Goal: Communication & Community: Answer question/provide support

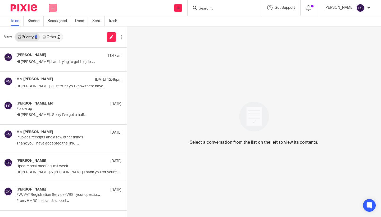
click at [55, 8] on button at bounding box center [53, 8] width 8 height 8
click at [51, 32] on link "Email" at bounding box center [51, 32] width 10 height 4
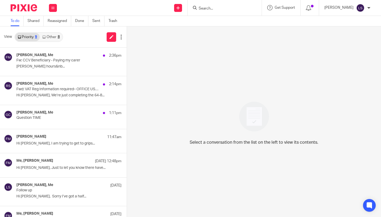
click at [55, 39] on link "Other 8" at bounding box center [51, 37] width 23 height 8
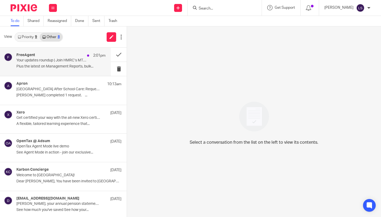
click at [55, 65] on p "Plus the latest on Management Reports, bulk..." at bounding box center [60, 66] width 89 height 5
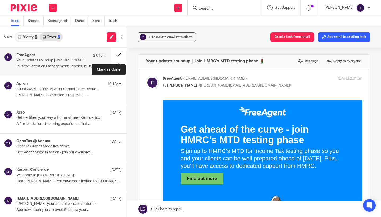
click at [121, 51] on button at bounding box center [119, 55] width 16 height 14
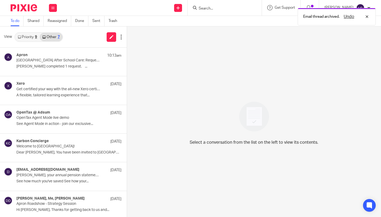
click at [36, 36] on div "9" at bounding box center [36, 37] width 2 height 4
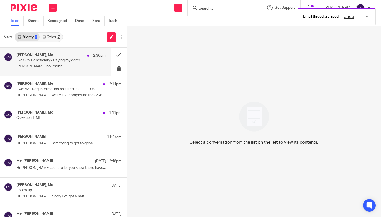
click at [46, 65] on p "[PERSON_NAME] hours&nb..." at bounding box center [60, 66] width 89 height 5
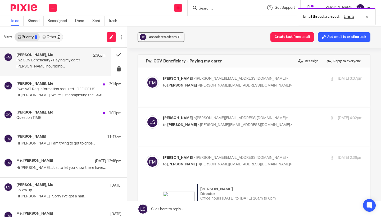
click at [146, 155] on input "checkbox" at bounding box center [146, 155] width 0 height 0
checkbox input "false"
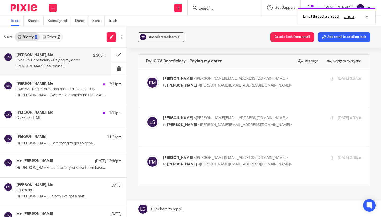
click at [271, 80] on p "Fiona Minshall <fiona@westendadventure.co.uk>" at bounding box center [229, 79] width 133 height 6
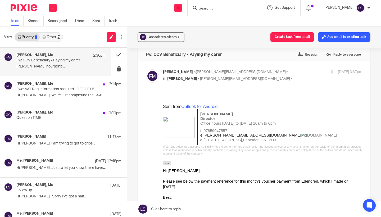
scroll to position [0, 0]
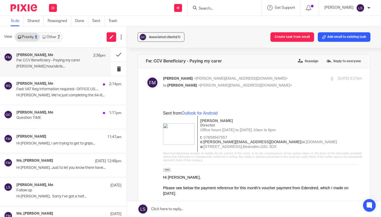
click at [270, 88] on p "to Lauren Simmons <lauren@fearlessfinancials.co.uk>" at bounding box center [229, 86] width 133 height 6
checkbox input "false"
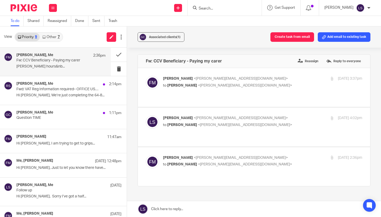
scroll to position [0, 0]
click at [266, 115] on p "Lauren Simmons <lauren@fearlessfinancials.co.uk>" at bounding box center [229, 118] width 133 height 6
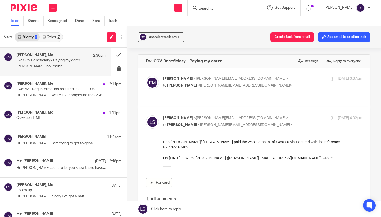
click at [266, 115] on p "Lauren Simmons <lauren@fearlessfinancials.co.uk>" at bounding box center [229, 118] width 133 height 6
checkbox input "false"
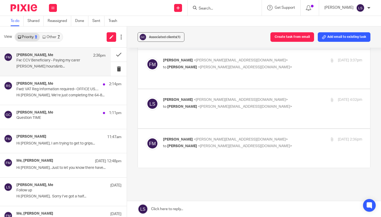
scroll to position [21, 0]
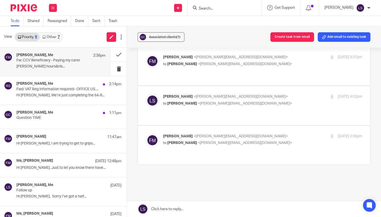
click at [269, 126] on label at bounding box center [254, 145] width 232 height 39
click at [146, 133] on input "checkbox" at bounding box center [146, 133] width 0 height 0
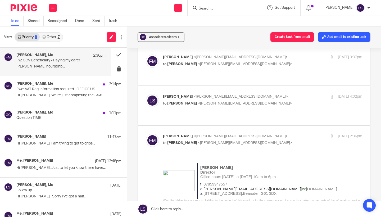
scroll to position [0, 0]
click at [146, 133] on input "checkbox" at bounding box center [146, 133] width 0 height 0
checkbox input "false"
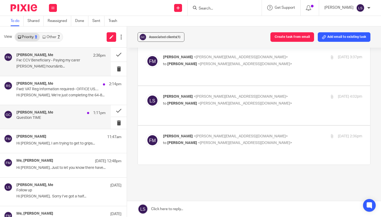
click at [59, 115] on div "Gillian Caughey, Me 1:11pm" at bounding box center [60, 112] width 89 height 5
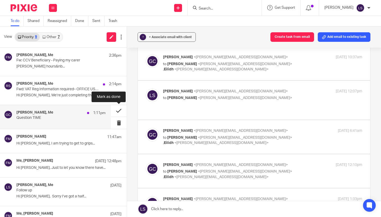
click at [119, 110] on button at bounding box center [119, 111] width 16 height 12
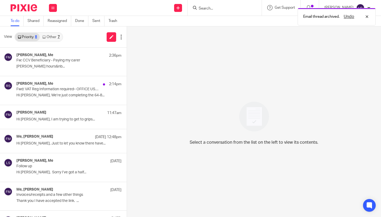
click at [62, 37] on link "Other 7" at bounding box center [51, 37] width 23 height 8
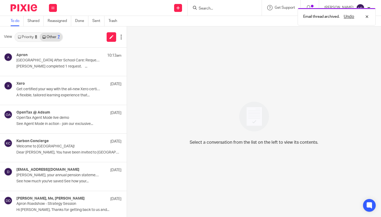
click at [35, 37] on link "Priority 8" at bounding box center [27, 37] width 25 height 8
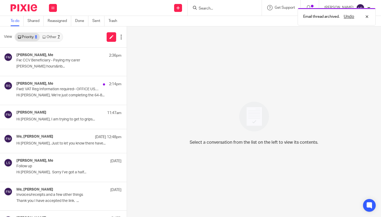
click at [55, 37] on link "Other 7" at bounding box center [51, 37] width 23 height 8
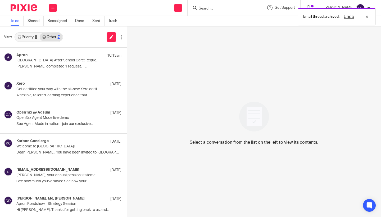
click at [32, 36] on link "Priority 8" at bounding box center [27, 37] width 25 height 8
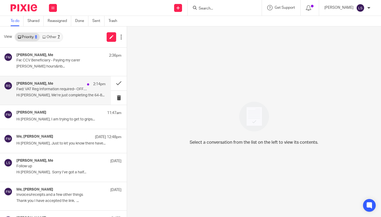
click at [41, 89] on p "Fwd: VAT Reg Information required– OFFICE USE ONLY DO NOT AMEND SUBJECT [PHONE_…" at bounding box center [51, 89] width 71 height 5
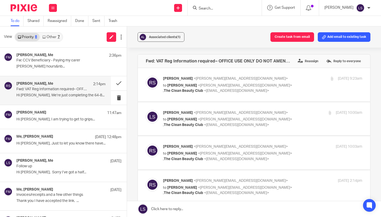
click at [375, 128] on div "Associated clients (1) Create task from email Add email to existing task Fwd: V…" at bounding box center [254, 121] width 254 height 191
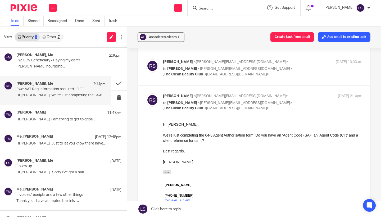
scroll to position [88, 0]
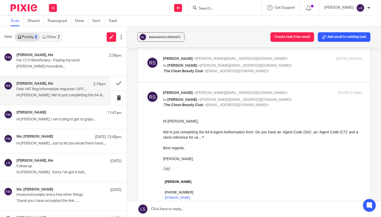
click at [274, 138] on div "We’re just completing the 64-8 Agent Authorisation form. Do you have an ‘Agent …" at bounding box center [262, 134] width 199 height 11
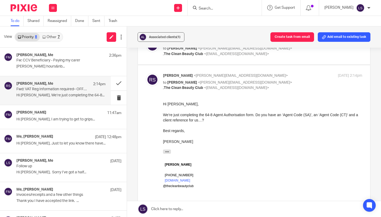
scroll to position [108, 0]
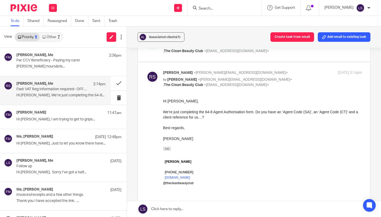
click at [293, 78] on p "to Lauren Simmons <lauren@fearlessfinancials.co.uk> , The Clean Beauty Club <he…" at bounding box center [229, 82] width 133 height 11
checkbox input "false"
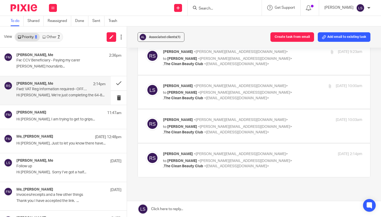
scroll to position [23, 0]
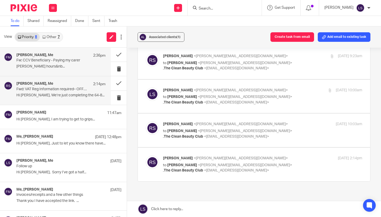
click at [37, 64] on p "[PERSON_NAME] hours&nb..." at bounding box center [60, 66] width 89 height 5
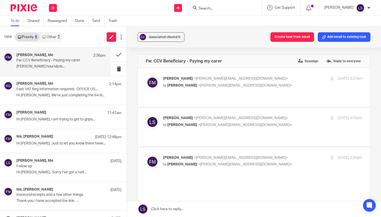
click at [53, 38] on link "Other 7" at bounding box center [51, 37] width 23 height 8
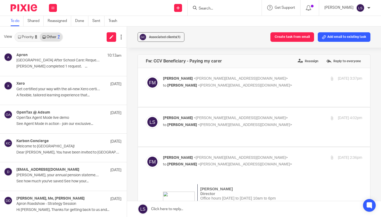
click at [28, 34] on link "Priority 8" at bounding box center [27, 37] width 25 height 8
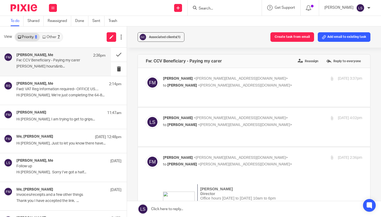
click at [29, 10] on img at bounding box center [24, 7] width 26 height 7
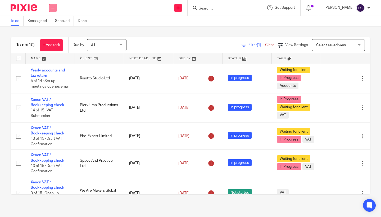
click at [55, 8] on button at bounding box center [53, 8] width 8 height 8
click at [52, 33] on link "Email" at bounding box center [50, 32] width 9 height 4
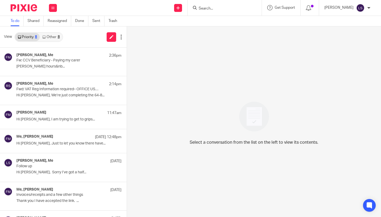
click at [54, 40] on link "Other 8" at bounding box center [51, 37] width 23 height 8
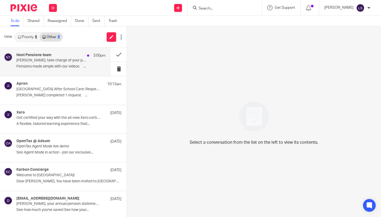
click at [44, 59] on p "Lauren, take charge of your pension" at bounding box center [51, 60] width 71 height 5
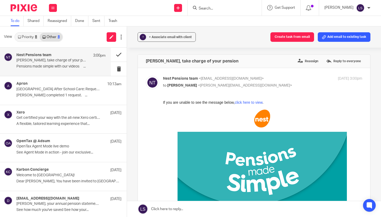
click at [114, 53] on button at bounding box center [119, 55] width 16 height 14
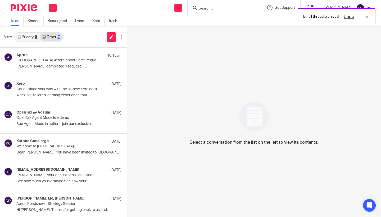
click at [36, 36] on div "8" at bounding box center [36, 37] width 2 height 4
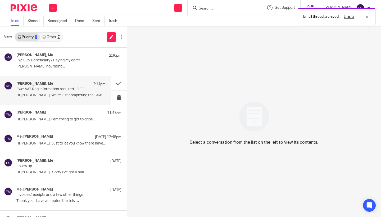
click at [52, 88] on p "Fwd: VAT Reg Information required– OFFICE USE ONLY DO NOT AMEND SUBJECT [PHONE_…" at bounding box center [51, 89] width 71 height 5
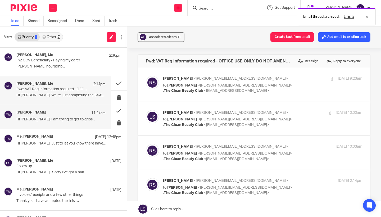
click at [50, 115] on div "Fiona Minshall 11:47am Hi Gillian, I am trying to get to grips..." at bounding box center [60, 116] width 89 height 13
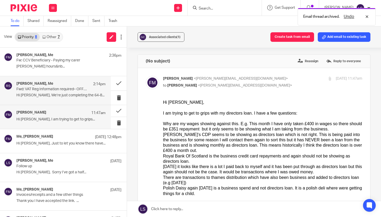
click at [78, 97] on p "Hi [PERSON_NAME], We’re just completing the 64-8..." at bounding box center [60, 95] width 89 height 5
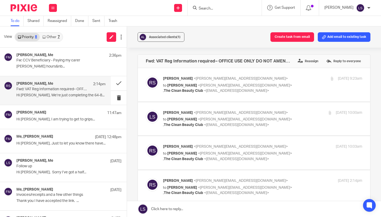
click at [376, 132] on div "Associated clients (1) Create task from email Add email to existing task Fwd: V…" at bounding box center [254, 121] width 254 height 191
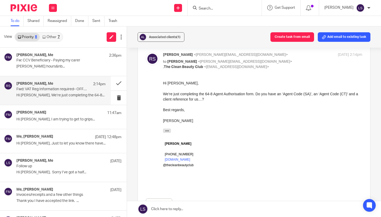
scroll to position [130, 0]
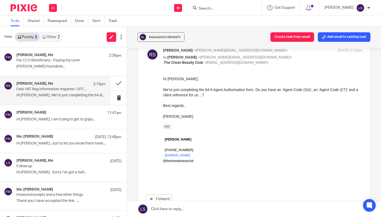
click at [290, 57] on p "to Lauren Simmons <lauren@fearlessfinancials.co.uk> , The Clean Beauty Club <he…" at bounding box center [229, 60] width 133 height 11
checkbox input "false"
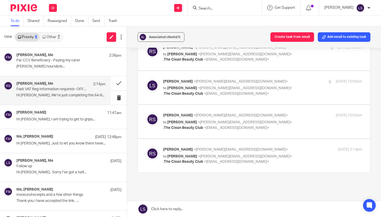
scroll to position [29, 0]
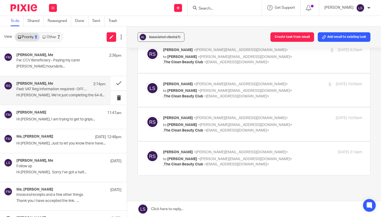
click at [298, 128] on div "Richard Smith <richard@thecleanbeautyclub.co.uk> to Lauren Simmons <lauren@fear…" at bounding box center [262, 124] width 199 height 18
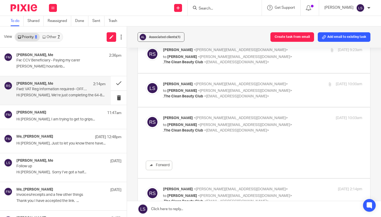
scroll to position [0, 0]
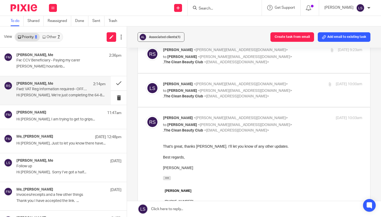
click at [298, 128] on div "Richard Smith <richard@thecleanbeautyclub.co.uk> to Lauren Simmons <lauren@fear…" at bounding box center [262, 124] width 199 height 18
checkbox input "false"
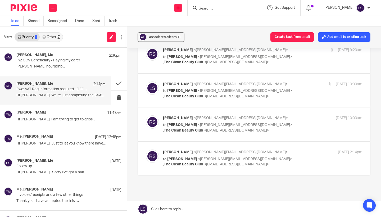
click at [297, 93] on div "Lauren Simmons <lauren@fearlessfinancials.co.uk> to Richard Smith <richard@thec…" at bounding box center [262, 91] width 199 height 18
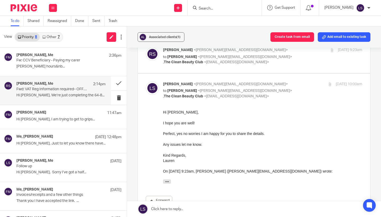
click at [297, 93] on div "Lauren Simmons <lauren@fearlessfinancials.co.uk> to Richard Smith <richard@thec…" at bounding box center [262, 91] width 199 height 18
checkbox input "false"
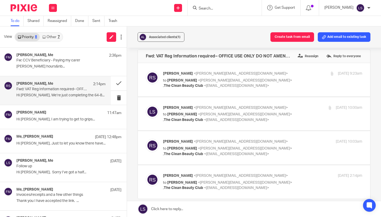
scroll to position [2, 0]
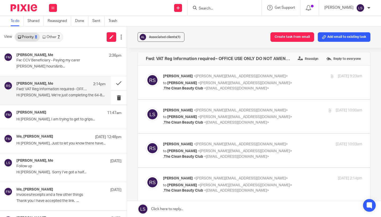
click at [300, 84] on div "Richard Smith <richard@thecleanbeautyclub.co.uk> to Lauren Simmons <lauren@fear…" at bounding box center [262, 83] width 199 height 18
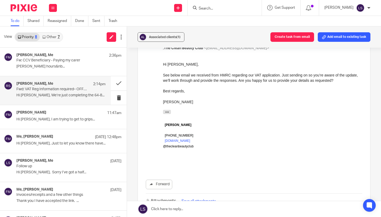
scroll to position [44, 0]
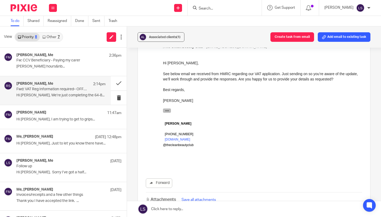
click at [168, 109] on icon "button" at bounding box center [167, 111] width 4 height 4
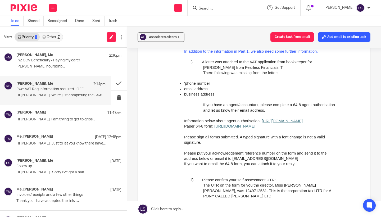
scroll to position [424, 0]
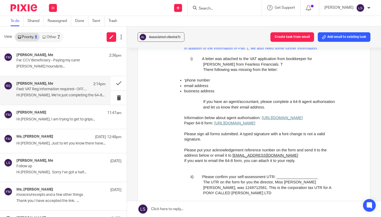
click at [236, 125] on span "[URL][DOMAIN_NAME]" at bounding box center [234, 123] width 41 height 4
drag, startPoint x: 293, startPoint y: 98, endPoint x: 336, endPoint y: 98, distance: 43.2
click at [335, 100] on span "If you have an agent/accountant, please complete a 64-8 agent authorisation and…" at bounding box center [269, 105] width 132 height 10
copy span "64-8 agent authorisation"
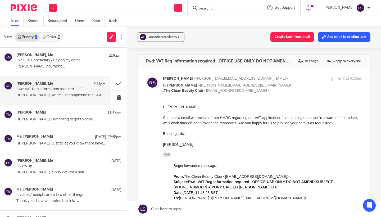
scroll to position [0, 0]
click at [298, 80] on div "[DATE] 9:23am" at bounding box center [329, 79] width 66 height 6
checkbox input "false"
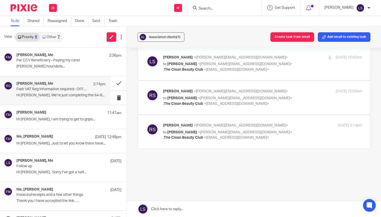
scroll to position [54, 0]
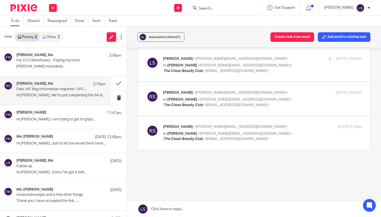
click at [290, 134] on p "to Lauren Simmons <lauren@fearlessfinancials.co.uk> , The Clean Beauty Club <he…" at bounding box center [229, 136] width 133 height 11
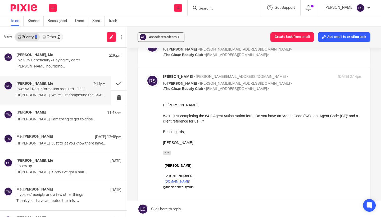
scroll to position [110, 0]
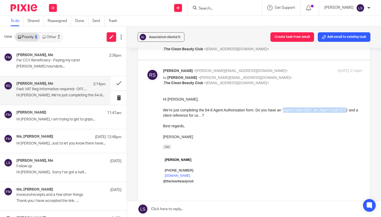
drag, startPoint x: 289, startPoint y: 110, endPoint x: 354, endPoint y: 111, distance: 64.6
click at [354, 111] on div "We’re just completing the 64-8 Agent Authorisation form. Do you have an ‘Agent …" at bounding box center [262, 112] width 199 height 11
copy div "Agent Code (SA)’, an ‘Agent Code (CT"
click at [214, 136] on div "Richard On 23 Sep 2025, at 10:00, Lauren Simmons < Lauren@fearlessfinancials.co…" at bounding box center [262, 169] width 199 height 71
drag, startPoint x: 289, startPoint y: 110, endPoint x: 362, endPoint y: 110, distance: 73.1
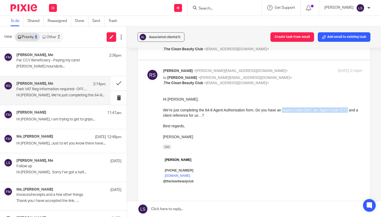
click at [362, 110] on div "We’re just completing the 64-8 Agent Authorisation form. Do you have an ‘Agent …" at bounding box center [262, 112] width 199 height 11
copy div "‘Agent Code (SA)’, an ‘Agent Code (CT)’"
click at [304, 74] on div "[PERSON_NAME] <[PERSON_NAME][EMAIL_ADDRESS][DOMAIN_NAME]> to [PERSON_NAME] <[EM…" at bounding box center [262, 77] width 199 height 18
checkbox input "false"
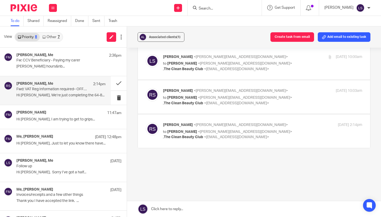
scroll to position [54, 0]
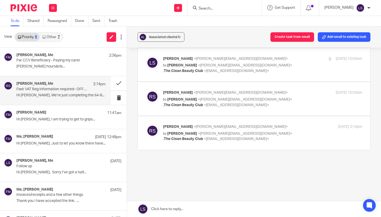
click at [194, 203] on link at bounding box center [254, 209] width 254 height 16
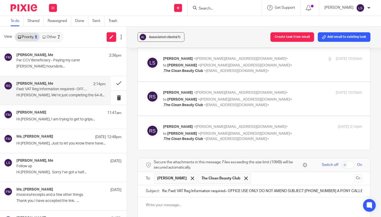
scroll to position [146, 0]
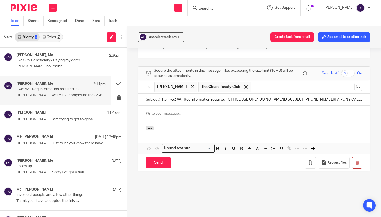
paste div
click at [175, 111] on p "‘Agent Code (SA)’, an ‘Agent Code (CT)’" at bounding box center [254, 113] width 217 height 5
click at [176, 112] on p "‘Agent Code (SA)’, an ‘Agent Code (CT)’" at bounding box center [254, 113] width 217 height 5
click at [147, 111] on p "‘Agent Code (SA) - an ‘Agent Code (CT)’" at bounding box center [254, 113] width 217 height 5
drag, startPoint x: 183, startPoint y: 112, endPoint x: 211, endPoint y: 111, distance: 27.8
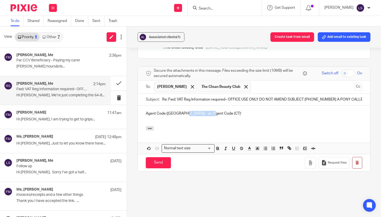
click at [211, 111] on p "Agent Code (SA) - an ‘Agent Code (CT)’" at bounding box center [254, 113] width 217 height 5
copy p "Agent Code (CT)’"
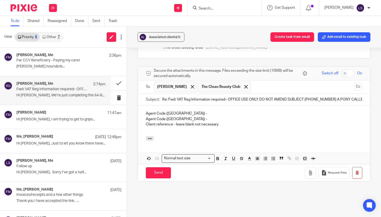
click at [197, 116] on p "Agent Code (CT) -" at bounding box center [254, 118] width 217 height 5
click at [183, 113] on p "Agent Code (SA) -" at bounding box center [254, 113] width 217 height 5
click at [187, 116] on p "Agent Code (CT) -" at bounding box center [254, 118] width 217 height 5
click at [196, 136] on div at bounding box center [254, 139] width 232 height 6
click at [159, 170] on input "Send" at bounding box center [158, 172] width 25 height 11
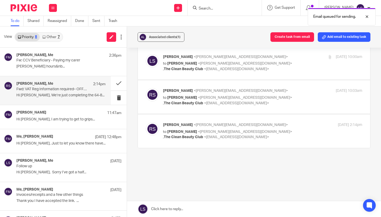
scroll to position [54, 0]
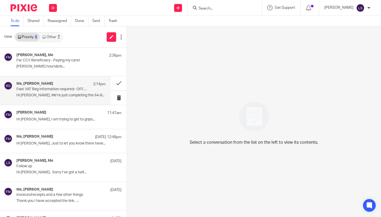
click at [57, 88] on p "Fwd: VAT Reg Information required– OFFICE USE ONLY DO NOT AMEND SUBJECT [PHONE_…" at bounding box center [51, 89] width 71 height 5
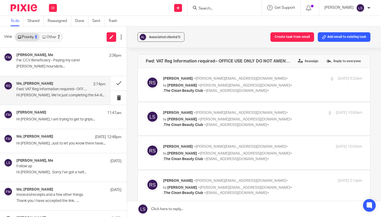
click at [379, 140] on div "Associated clients (1) Create task from email Add email to existing task Fwd: V…" at bounding box center [254, 121] width 254 height 191
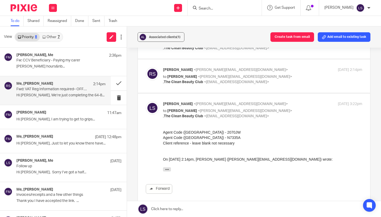
scroll to position [109, 0]
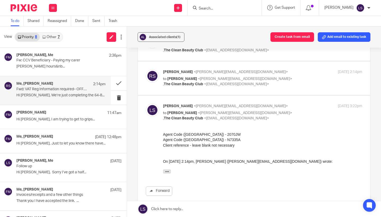
click at [302, 74] on div "[PERSON_NAME] <[PERSON_NAME][EMAIL_ADDRESS][DOMAIN_NAME]> to [PERSON_NAME] <[EM…" at bounding box center [262, 78] width 199 height 18
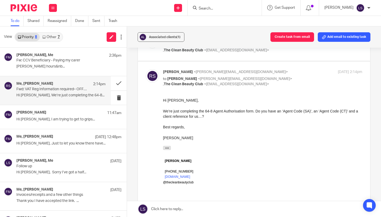
scroll to position [0, 0]
click at [302, 74] on div "[PERSON_NAME] <[PERSON_NAME][EMAIL_ADDRESS][DOMAIN_NAME]> to [PERSON_NAME] <[EM…" at bounding box center [262, 78] width 199 height 18
checkbox input "false"
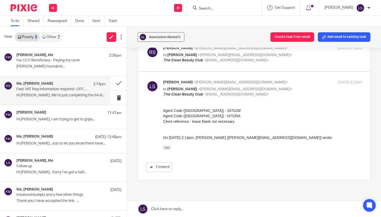
scroll to position [135, 0]
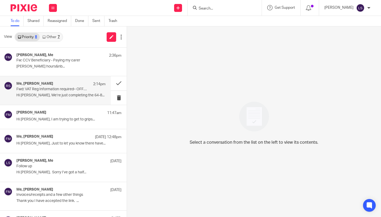
click at [52, 87] on p "Fwd: VAT Reg Information required– OFFICE USE ONLY DO NOT AMEND SUBJECT [PHONE_…" at bounding box center [51, 89] width 71 height 5
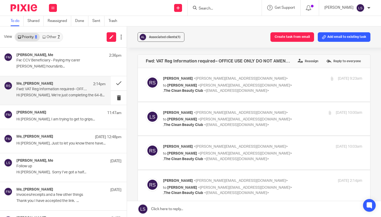
click at [379, 165] on div "Associated clients (1) Create task from email Add email to existing task Fwd: V…" at bounding box center [254, 121] width 254 height 191
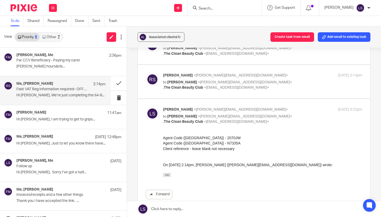
scroll to position [89, 0]
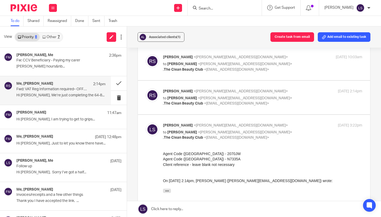
click at [308, 126] on div "[DATE] 3:22pm" at bounding box center [329, 126] width 66 height 6
checkbox input "false"
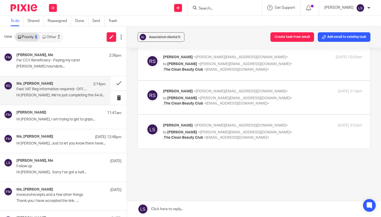
scroll to position [88, 0]
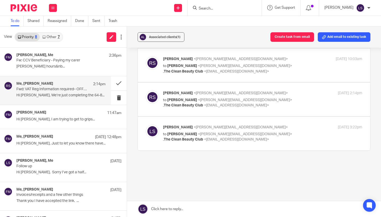
click at [306, 99] on div "[PERSON_NAME] <[PERSON_NAME][EMAIL_ADDRESS][DOMAIN_NAME]> to [PERSON_NAME] <[EM…" at bounding box center [262, 100] width 199 height 18
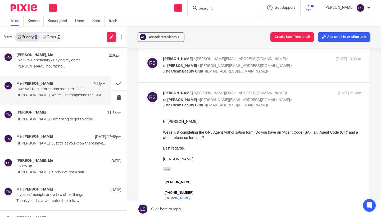
scroll to position [0, 0]
click at [306, 99] on div "[PERSON_NAME] <[PERSON_NAME][EMAIL_ADDRESS][DOMAIN_NAME]> to [PERSON_NAME] <[EM…" at bounding box center [262, 100] width 199 height 18
checkbox input "false"
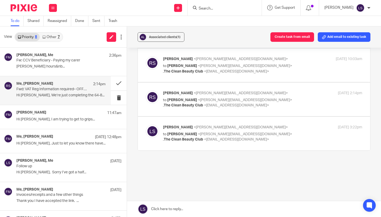
click at [299, 127] on div "[DATE] 3:22pm" at bounding box center [329, 128] width 66 height 6
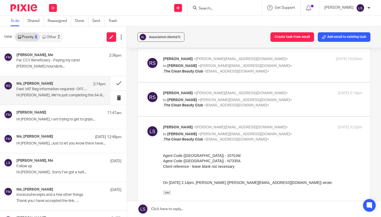
click at [299, 127] on div "[DATE] 3:22pm" at bounding box center [329, 128] width 66 height 6
checkbox input "false"
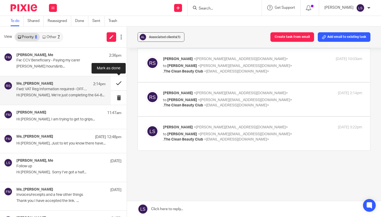
click at [118, 81] on button at bounding box center [119, 83] width 16 height 14
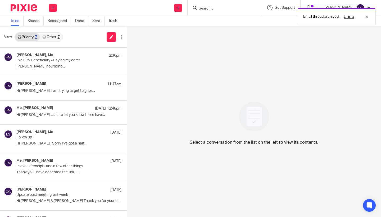
click at [60, 37] on link "Other 7" at bounding box center [51, 37] width 23 height 8
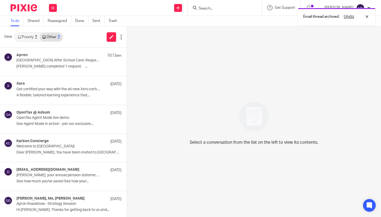
click at [27, 37] on link "Priority 7" at bounding box center [27, 37] width 25 height 8
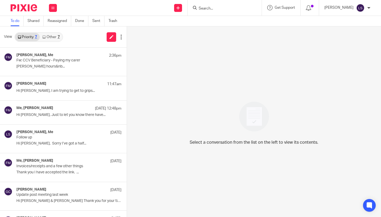
click at [57, 40] on link "Other 7" at bounding box center [51, 37] width 23 height 8
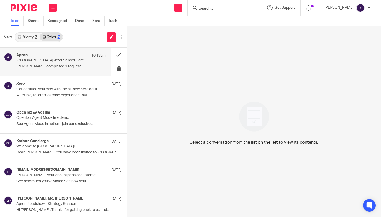
click at [53, 58] on div "Apron 10:13am" at bounding box center [60, 55] width 89 height 5
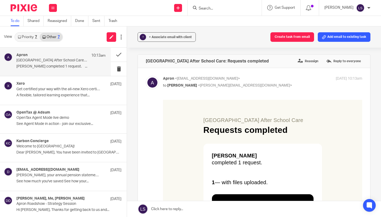
click at [172, 132] on div "͏ ‌ ͏ ‌ ͏ ‌ ͏ ‌ ͏ ‌ ͏ ‌ ͏ ‌ ͏ ‌ ͏ ‌ ͏ ‌ ͏ ‌ ͏ ‌ ͏ ‌ ͏ ‌ ͏ ‌ ͏ ‌ ͏ ‌ ͏ ‌ ͏ ‌ ͏ ‌…" at bounding box center [262, 168] width 199 height 137
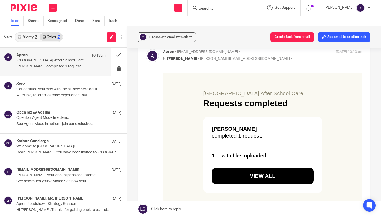
scroll to position [-1, 0]
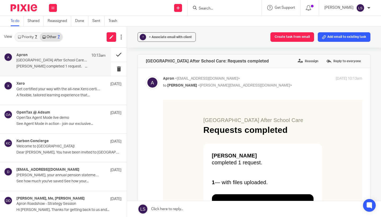
click at [121, 57] on button at bounding box center [119, 55] width 16 height 14
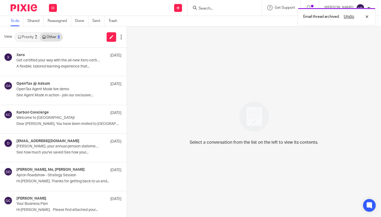
click at [31, 38] on link "Priority 7" at bounding box center [27, 37] width 25 height 8
